Goal: Task Accomplishment & Management: Manage account settings

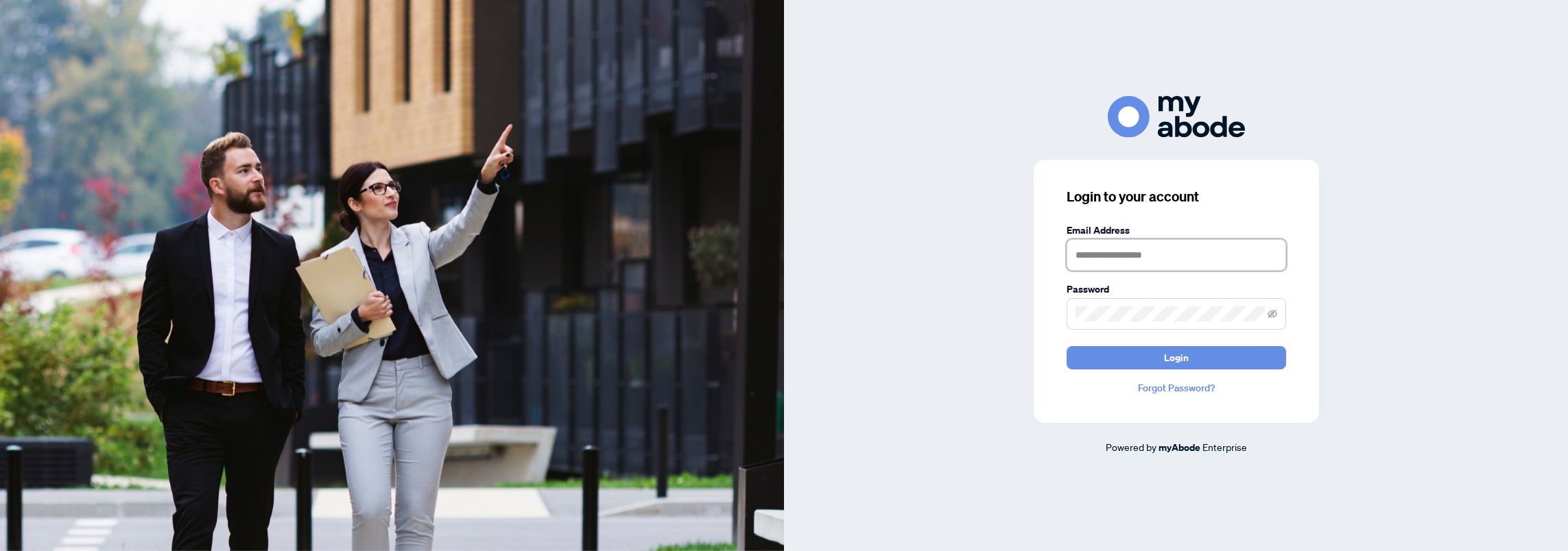
click at [1103, 265] on input "text" at bounding box center [1176, 254] width 219 height 31
type input "**********"
click at [1187, 353] on span "Login" at bounding box center [1176, 358] width 24 height 22
click at [1066, 346] on button "Login" at bounding box center [1176, 358] width 219 height 24
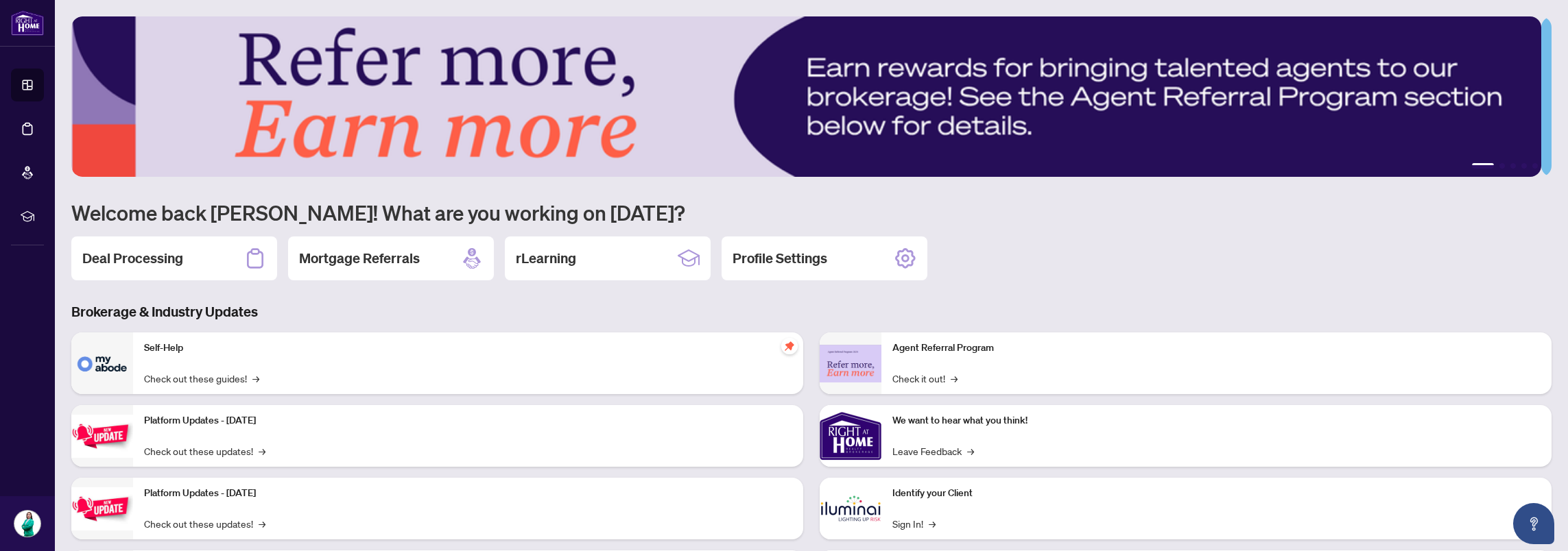
click at [165, 260] on h2 "Deal Processing" at bounding box center [133, 258] width 101 height 19
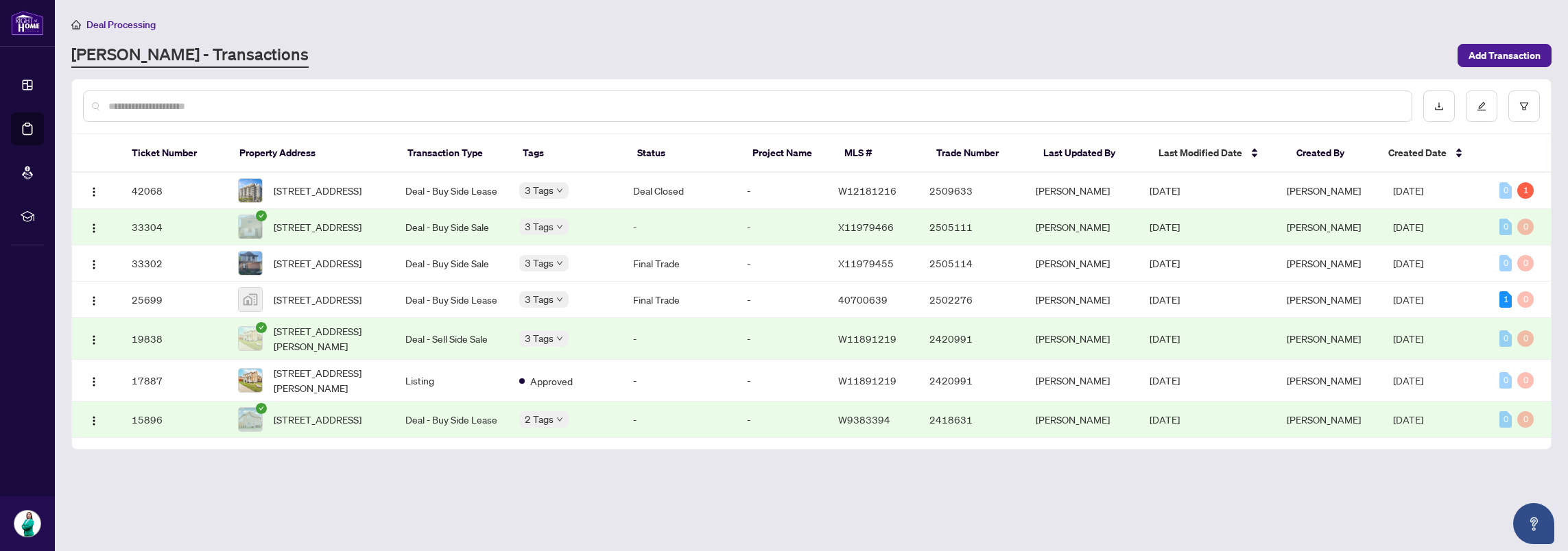
click at [146, 356] on td "19838" at bounding box center [174, 340] width 106 height 42
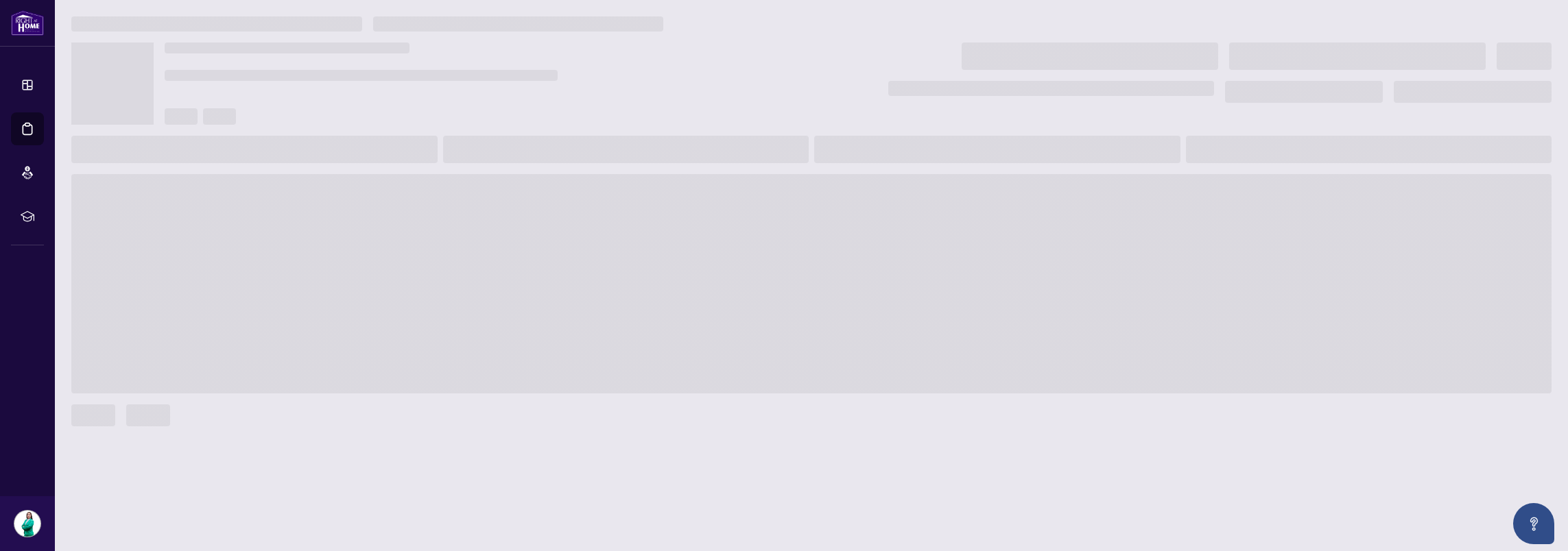
click at [146, 356] on span at bounding box center [812, 284] width 1480 height 219
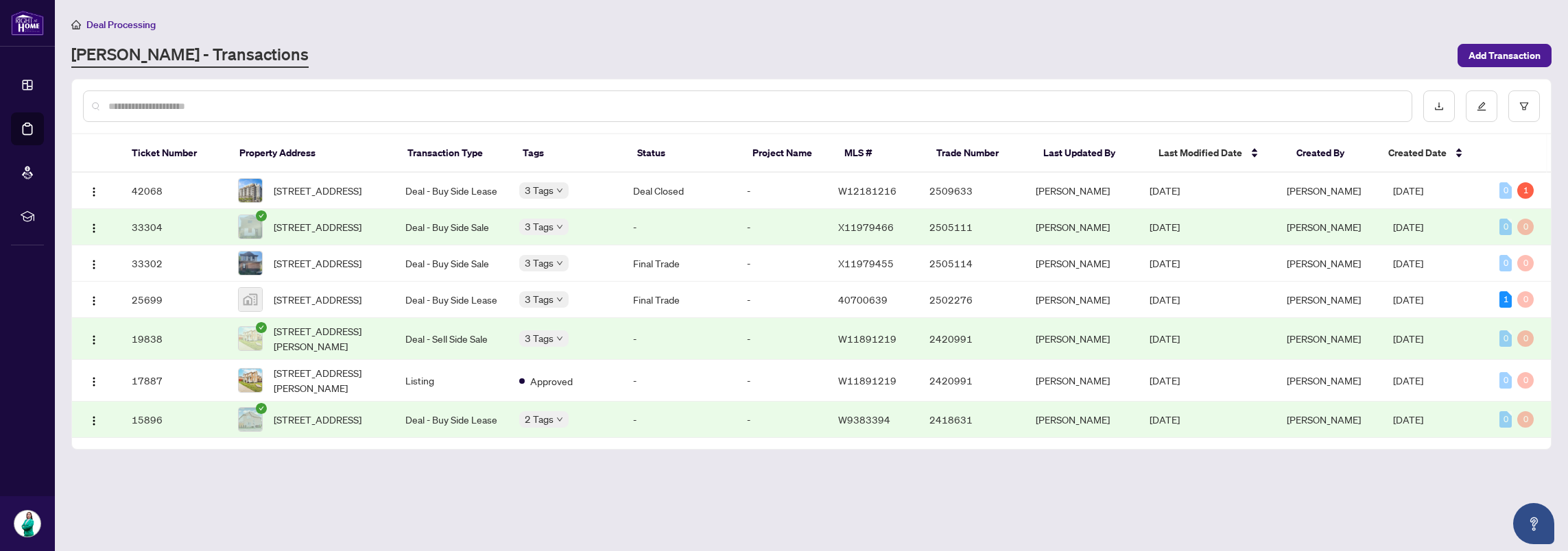
click at [431, 540] on main "Deal Processing RAHR - Transactions Add Transaction Ticket Number Property Addr…" at bounding box center [811, 276] width 1513 height 551
click at [249, 238] on img at bounding box center [250, 227] width 24 height 24
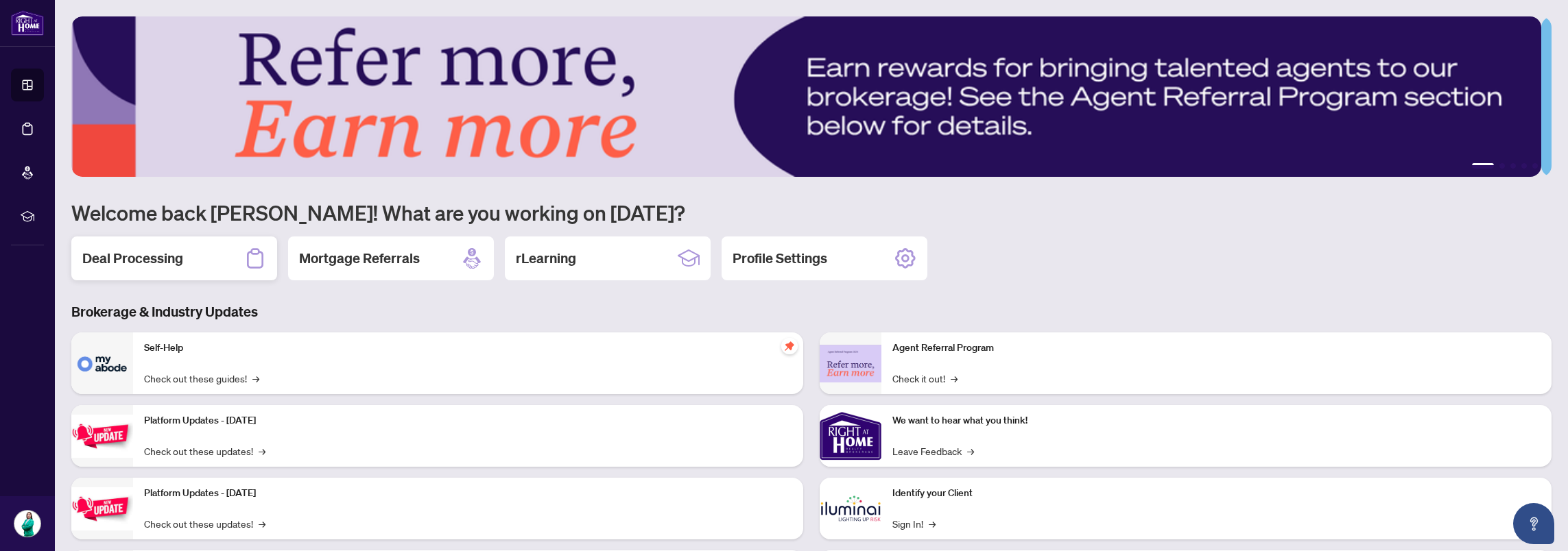
click at [206, 259] on div "Deal Processing" at bounding box center [175, 259] width 206 height 44
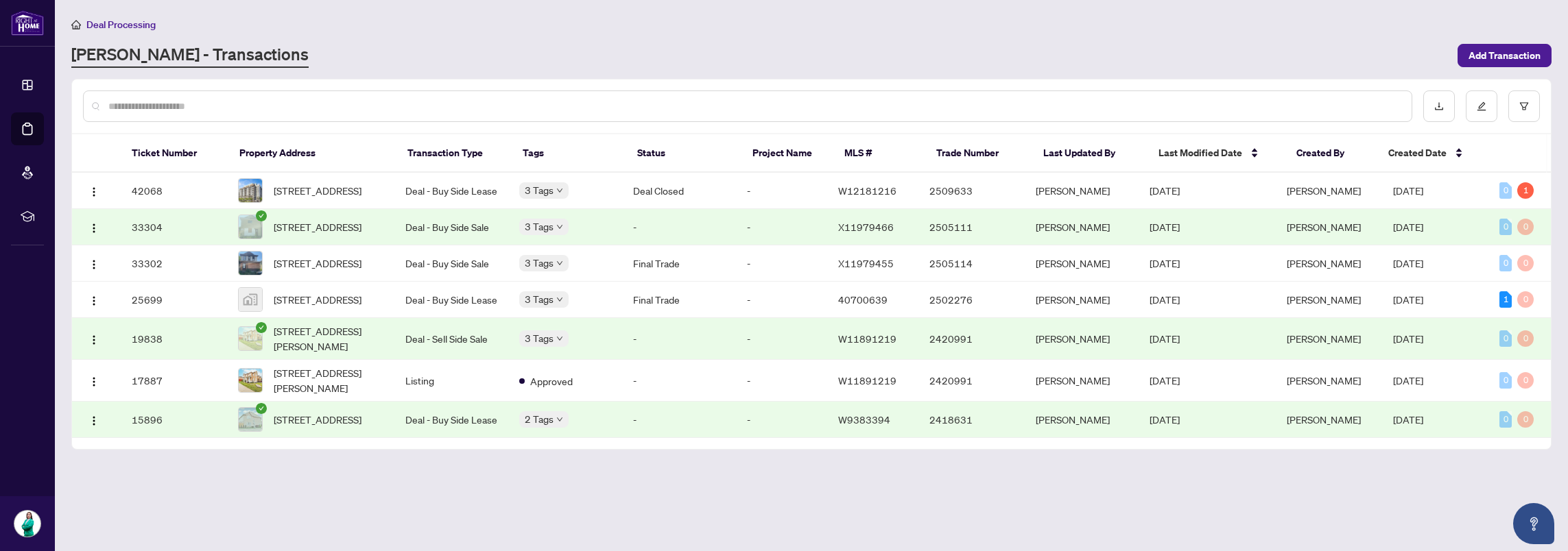
click at [254, 350] on img at bounding box center [250, 339] width 24 height 24
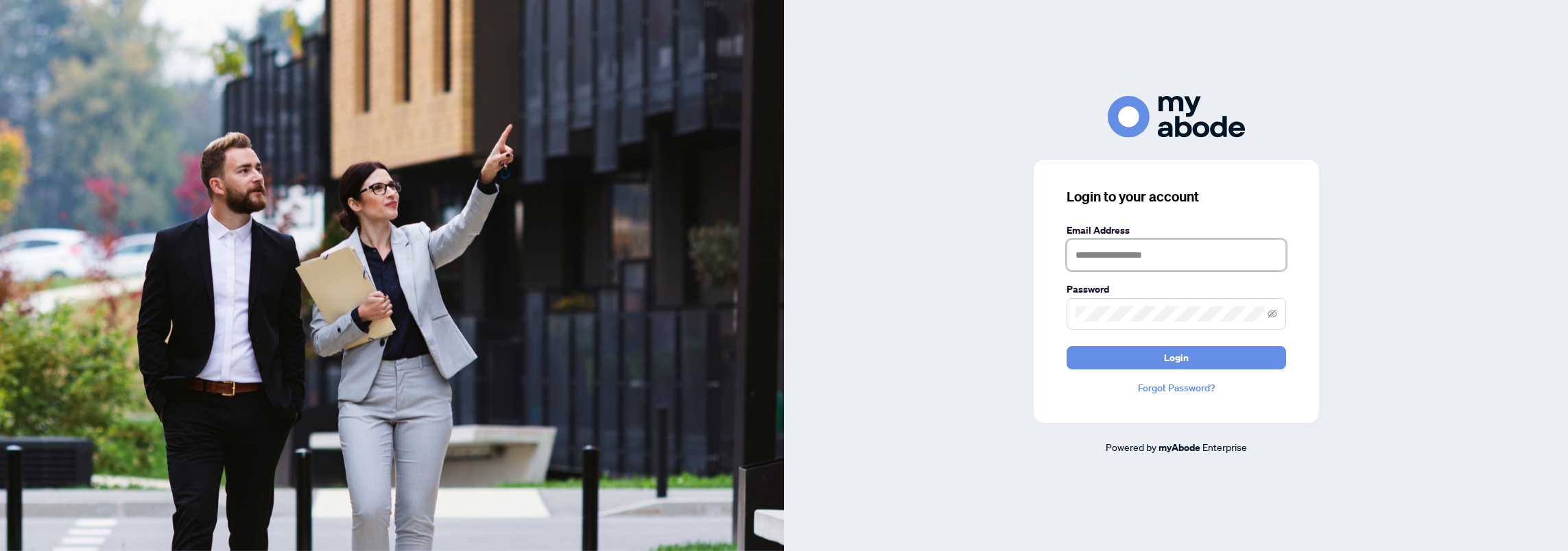
click at [778, 262] on input "text" at bounding box center [1176, 254] width 219 height 31
type input "**********"
click at [778, 366] on button "Login" at bounding box center [1176, 358] width 219 height 24
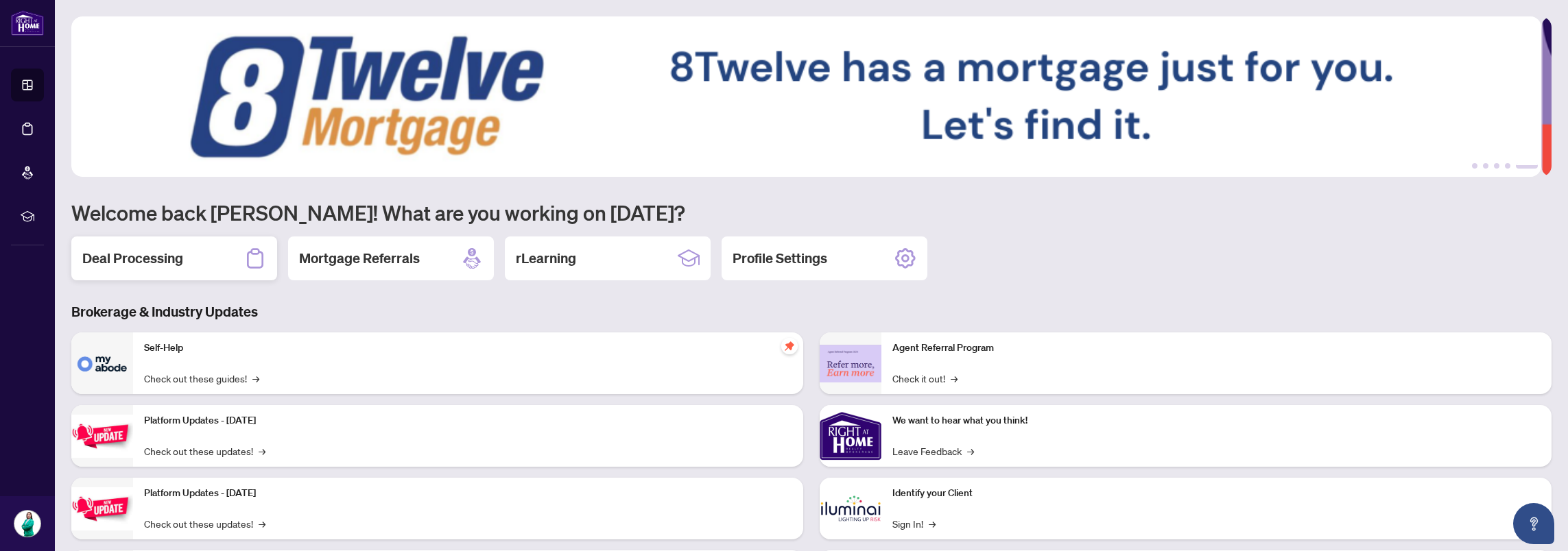
click at [115, 251] on h2 "Deal Processing" at bounding box center [133, 258] width 101 height 19
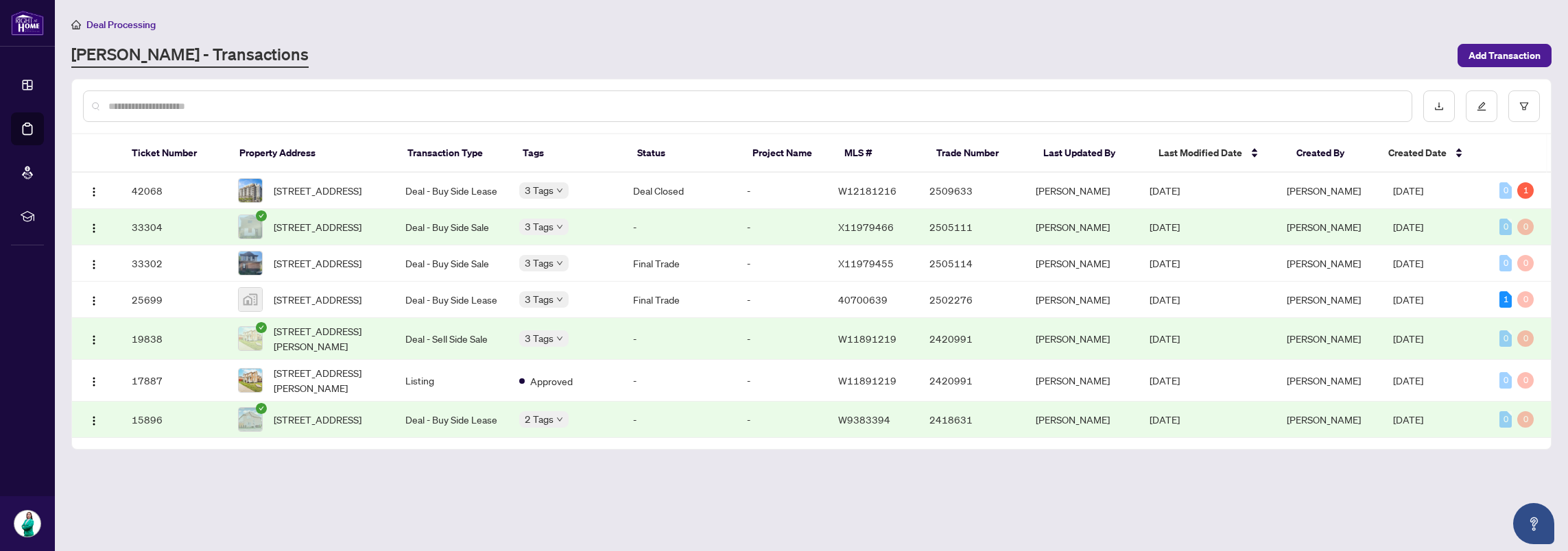
click at [267, 333] on icon "check-circle" at bounding box center [260, 327] width 11 height 11
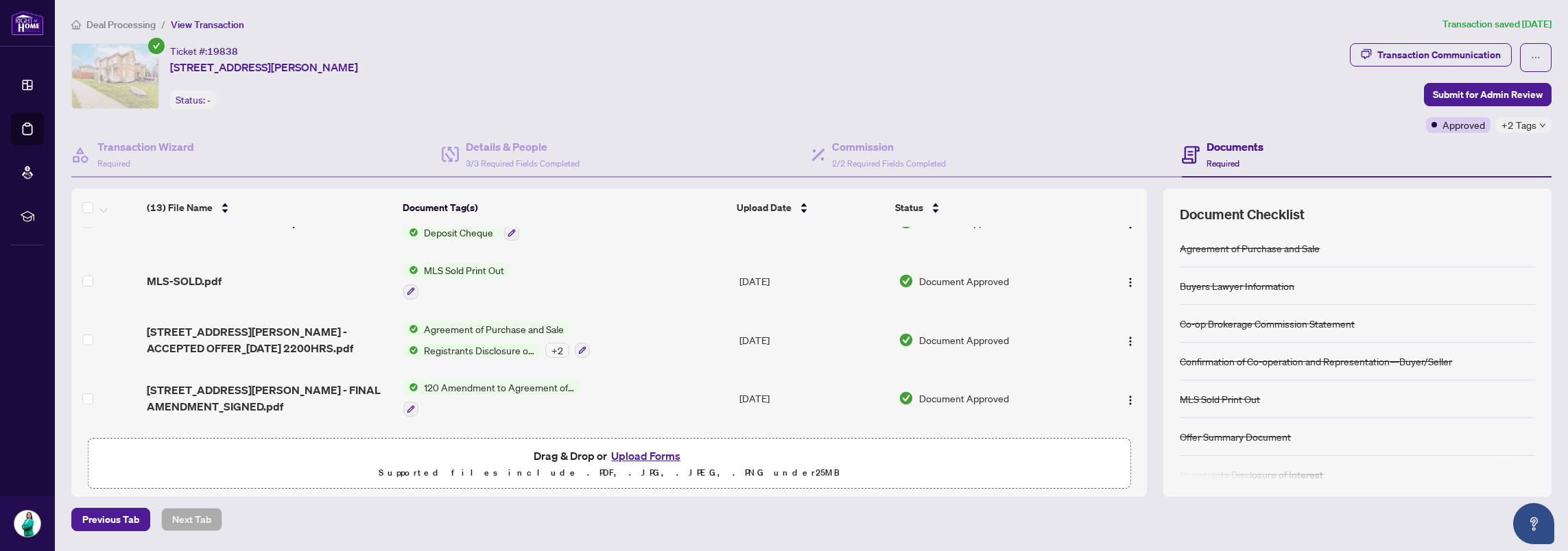
scroll to position [473, 0]
click at [455, 325] on span "Agreement of Purchase and Sale" at bounding box center [493, 327] width 151 height 15
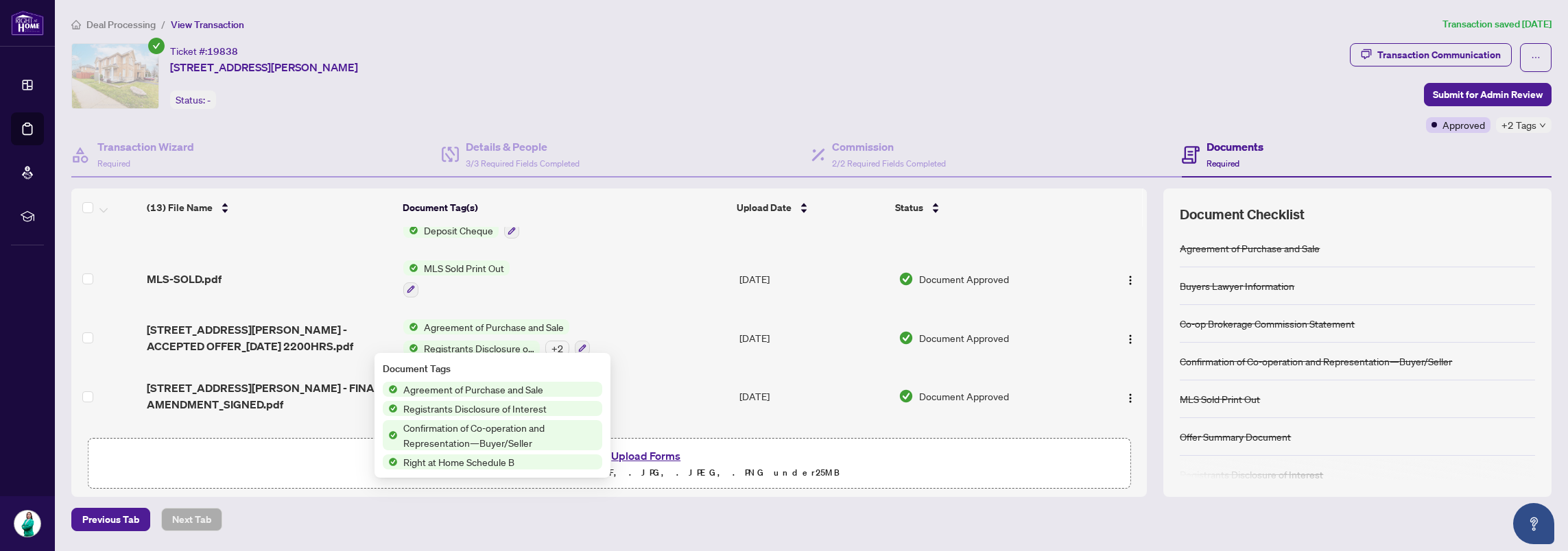
click at [455, 325] on span "Agreement of Purchase and Sale" at bounding box center [493, 327] width 151 height 15
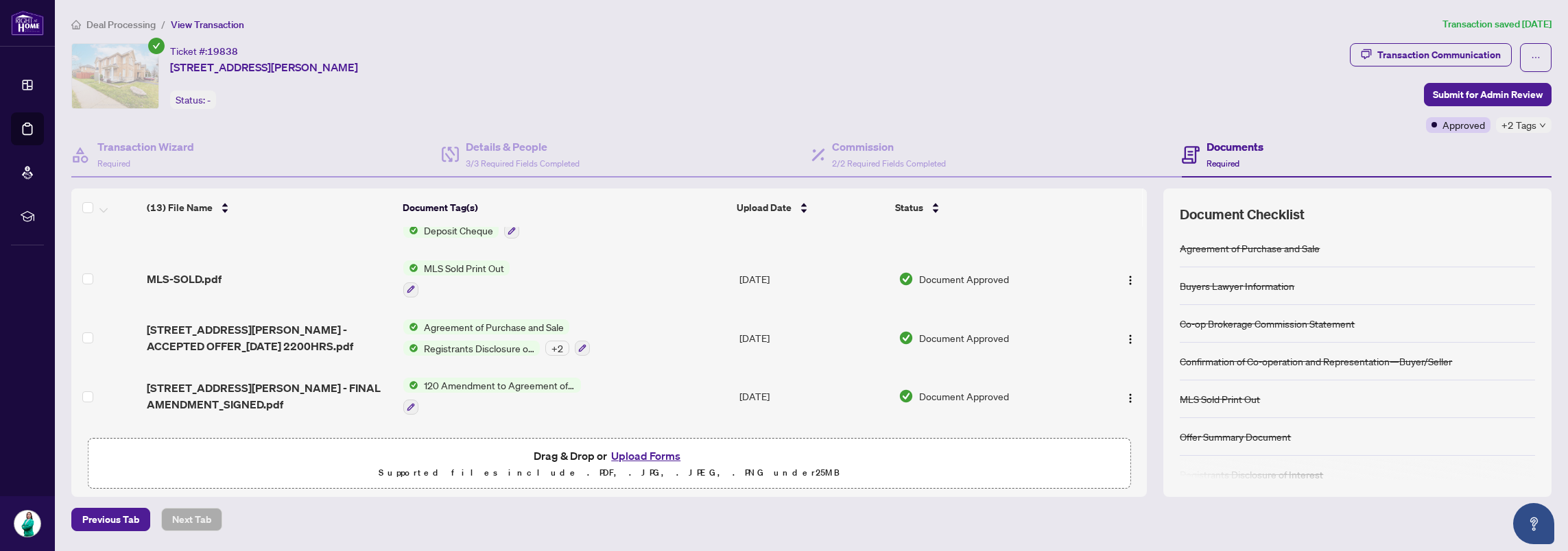
click at [455, 325] on span "Agreement of Purchase and Sale" at bounding box center [493, 327] width 151 height 15
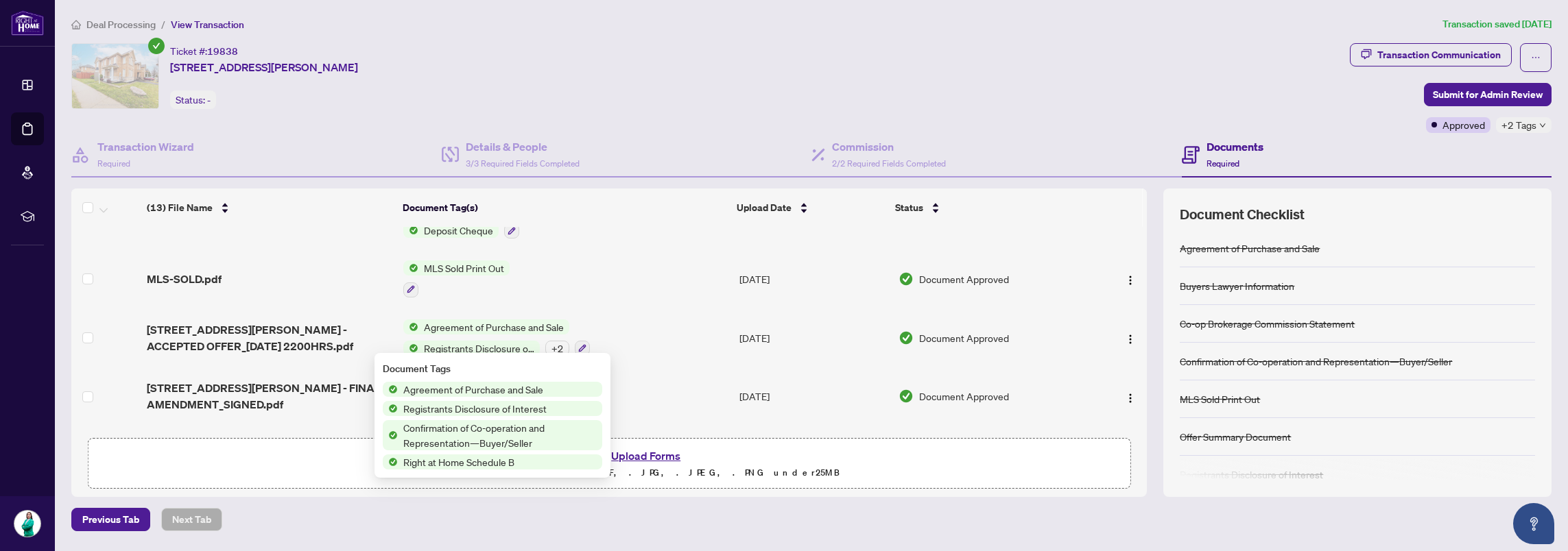
click at [446, 393] on span "Agreement of Purchase and Sale" at bounding box center [473, 389] width 151 height 15
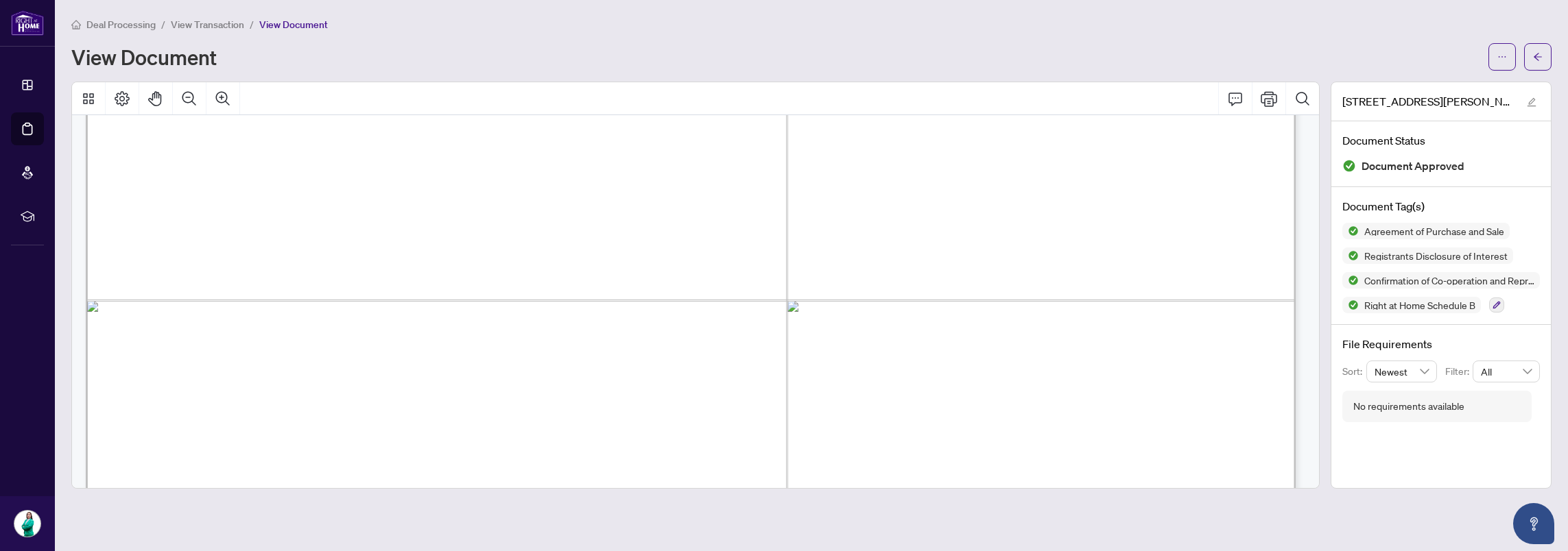
scroll to position [493, 0]
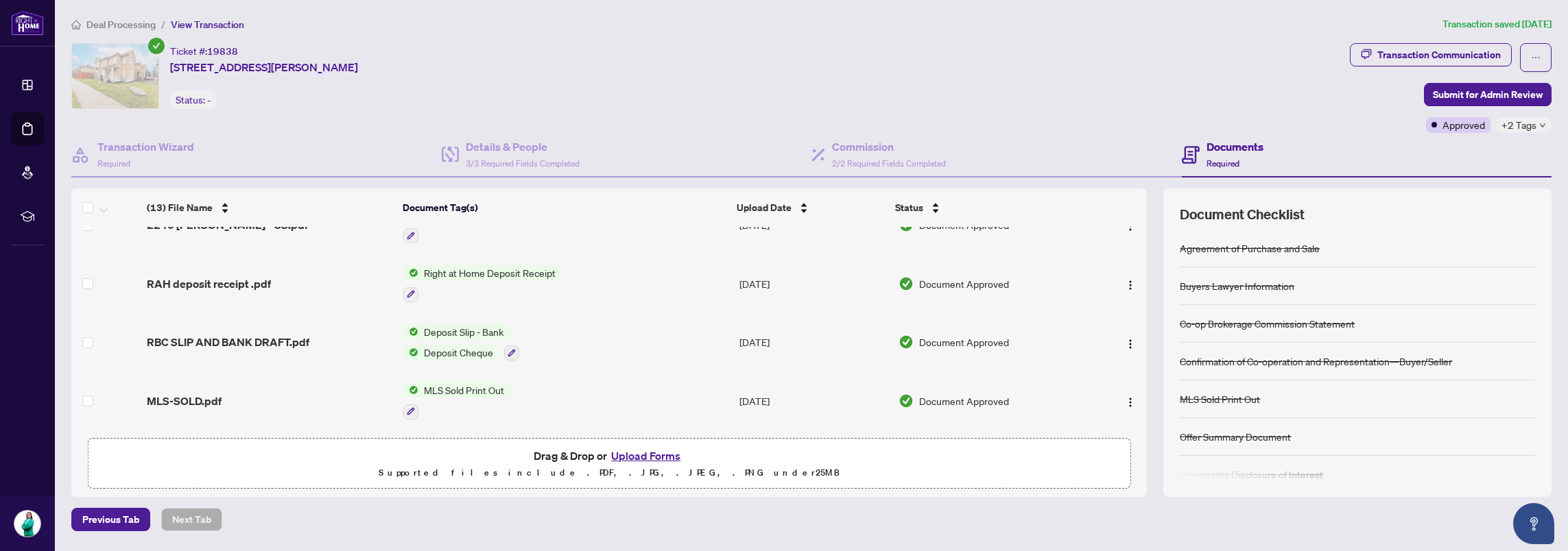
scroll to position [525, 0]
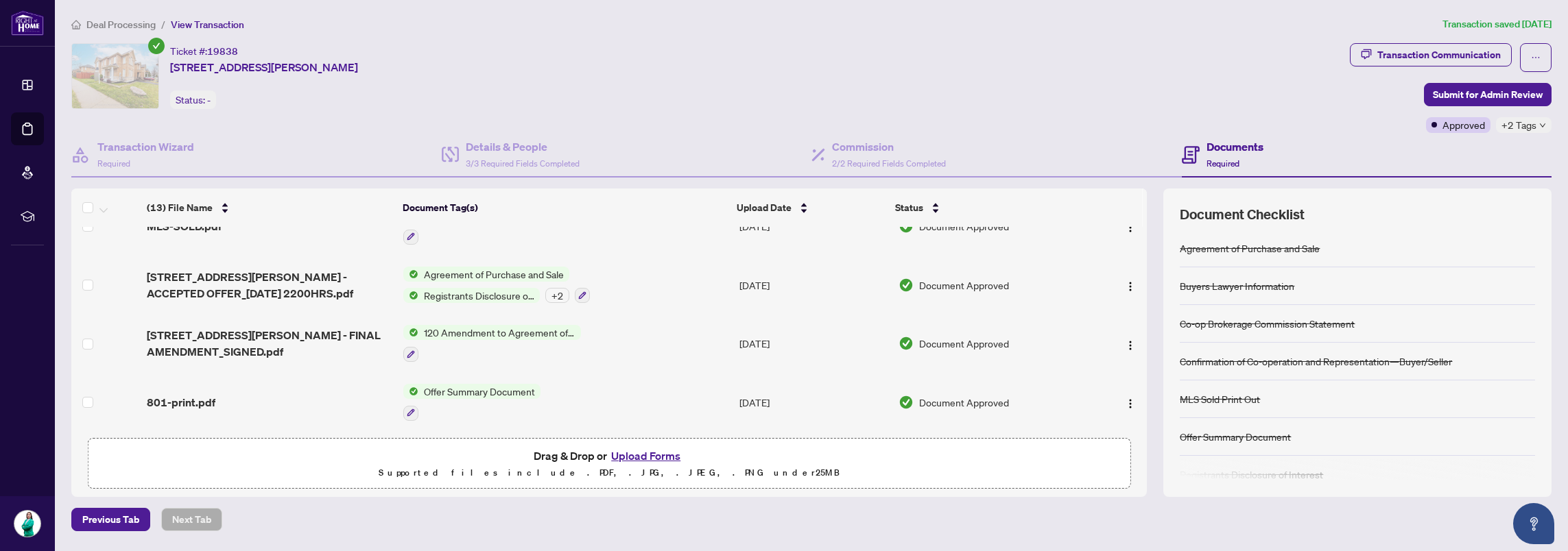
click at [1234, 360] on div "Confirmation of Co-operation and Representation—Buyer/Seller" at bounding box center [1315, 361] width 272 height 15
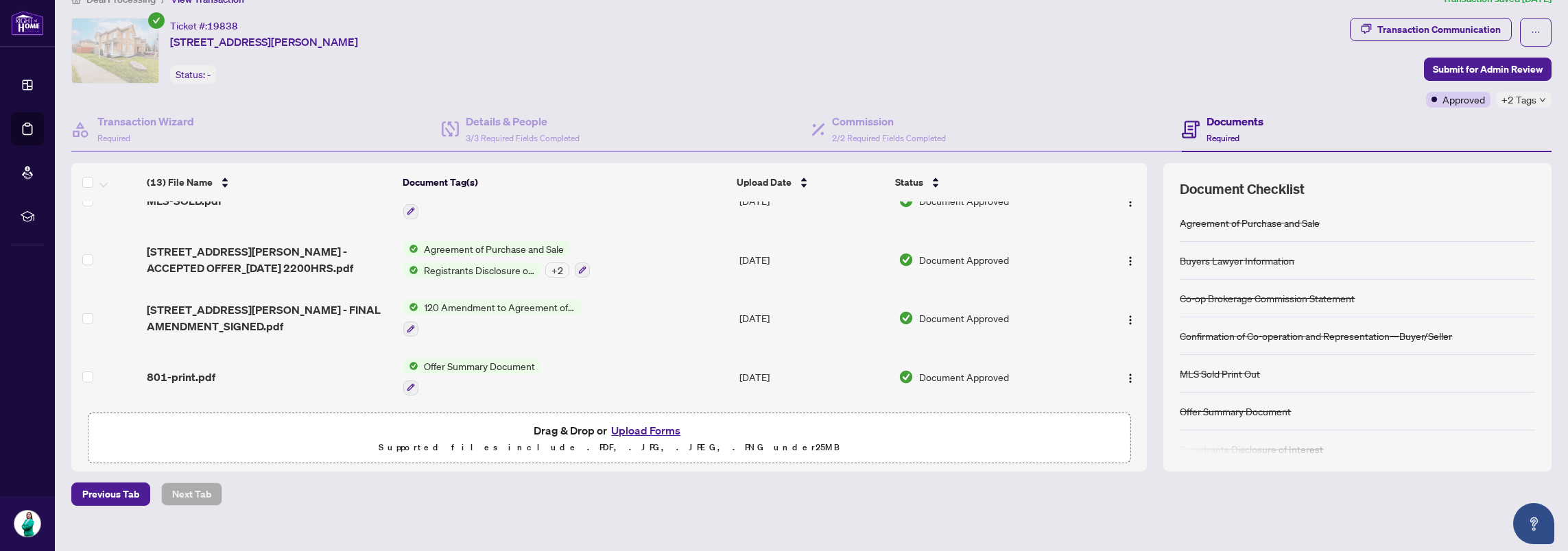
scroll to position [42, 0]
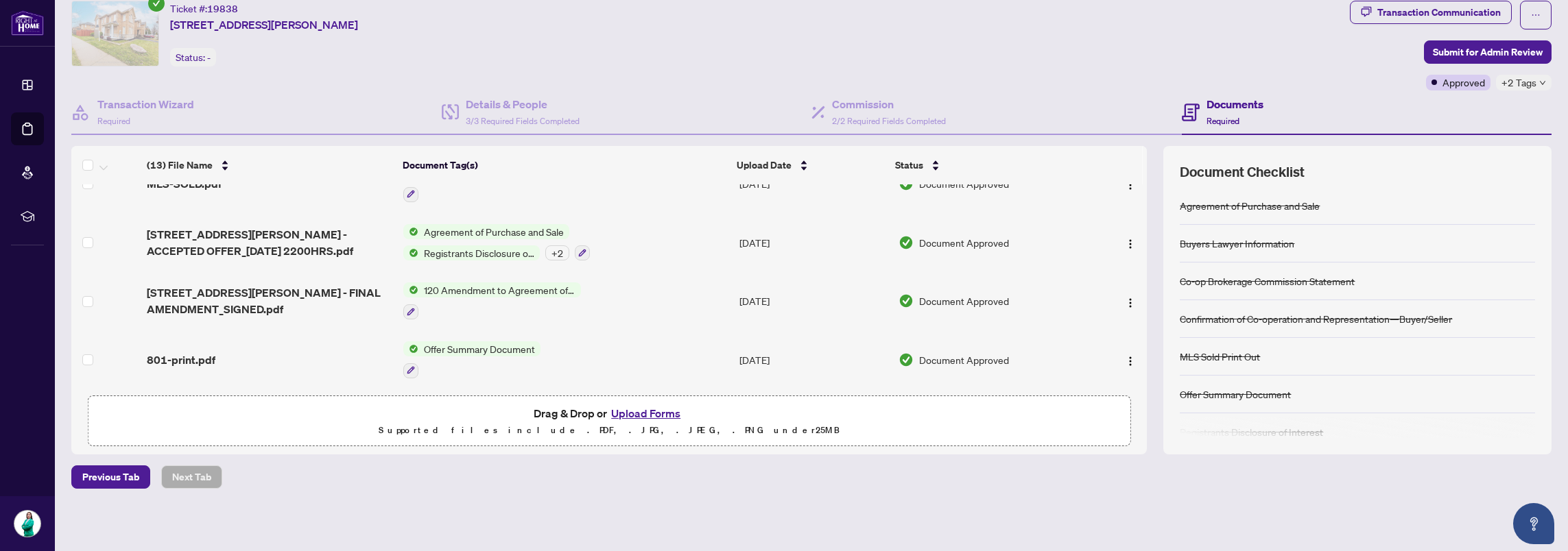
click at [464, 228] on span "Agreement of Purchase and Sale" at bounding box center [493, 232] width 151 height 15
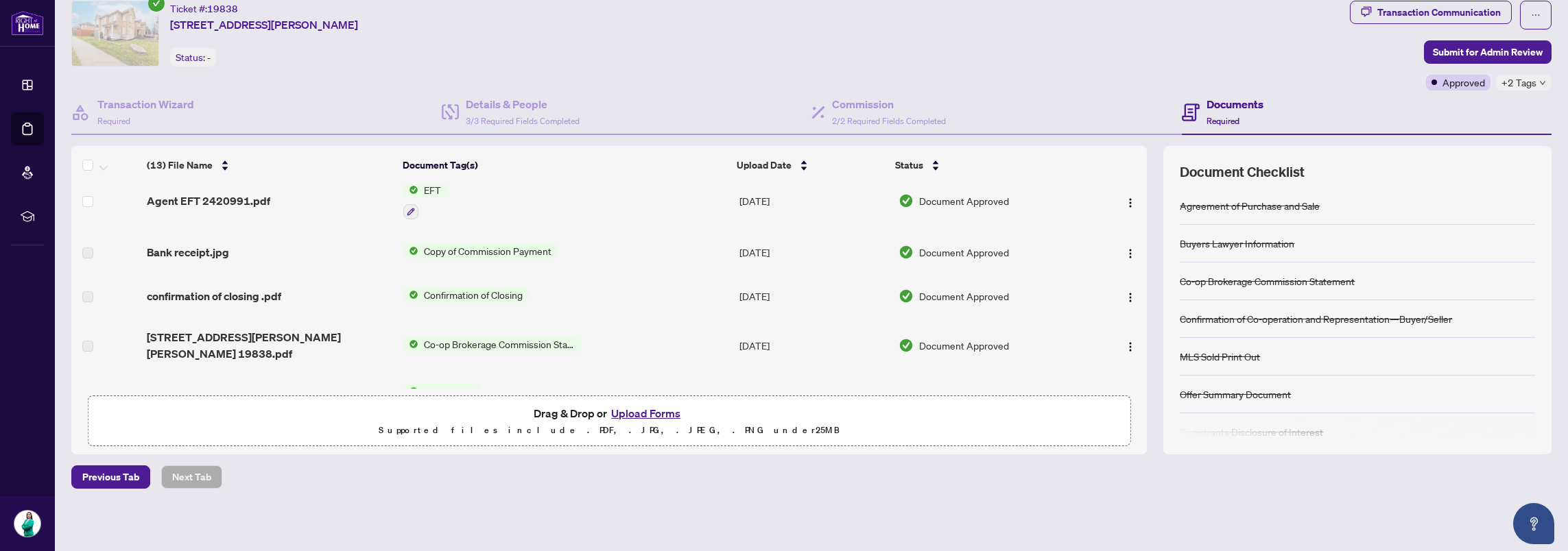
scroll to position [0, 0]
